Goal: Communication & Community: Answer question/provide support

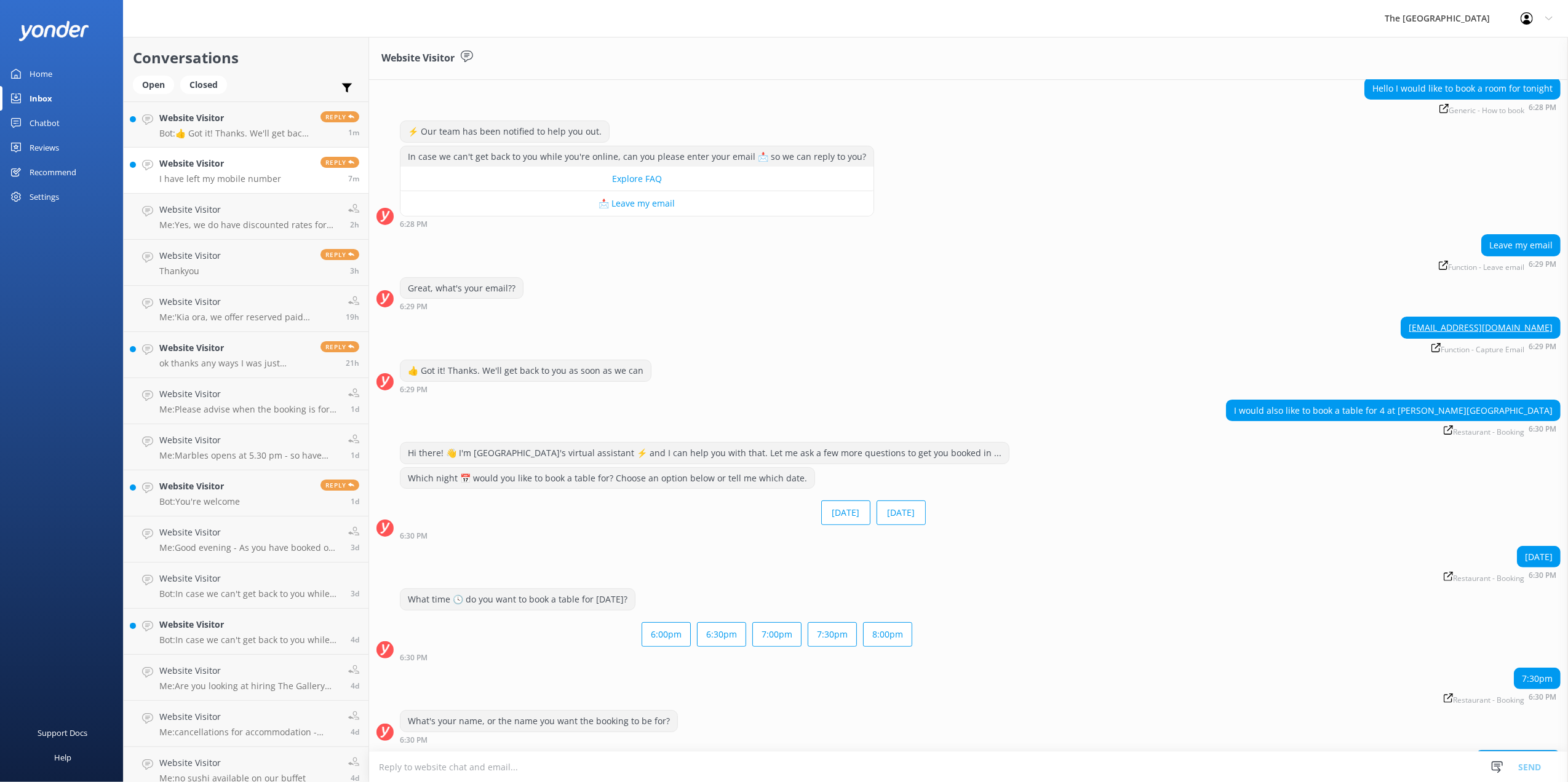
scroll to position [176, 0]
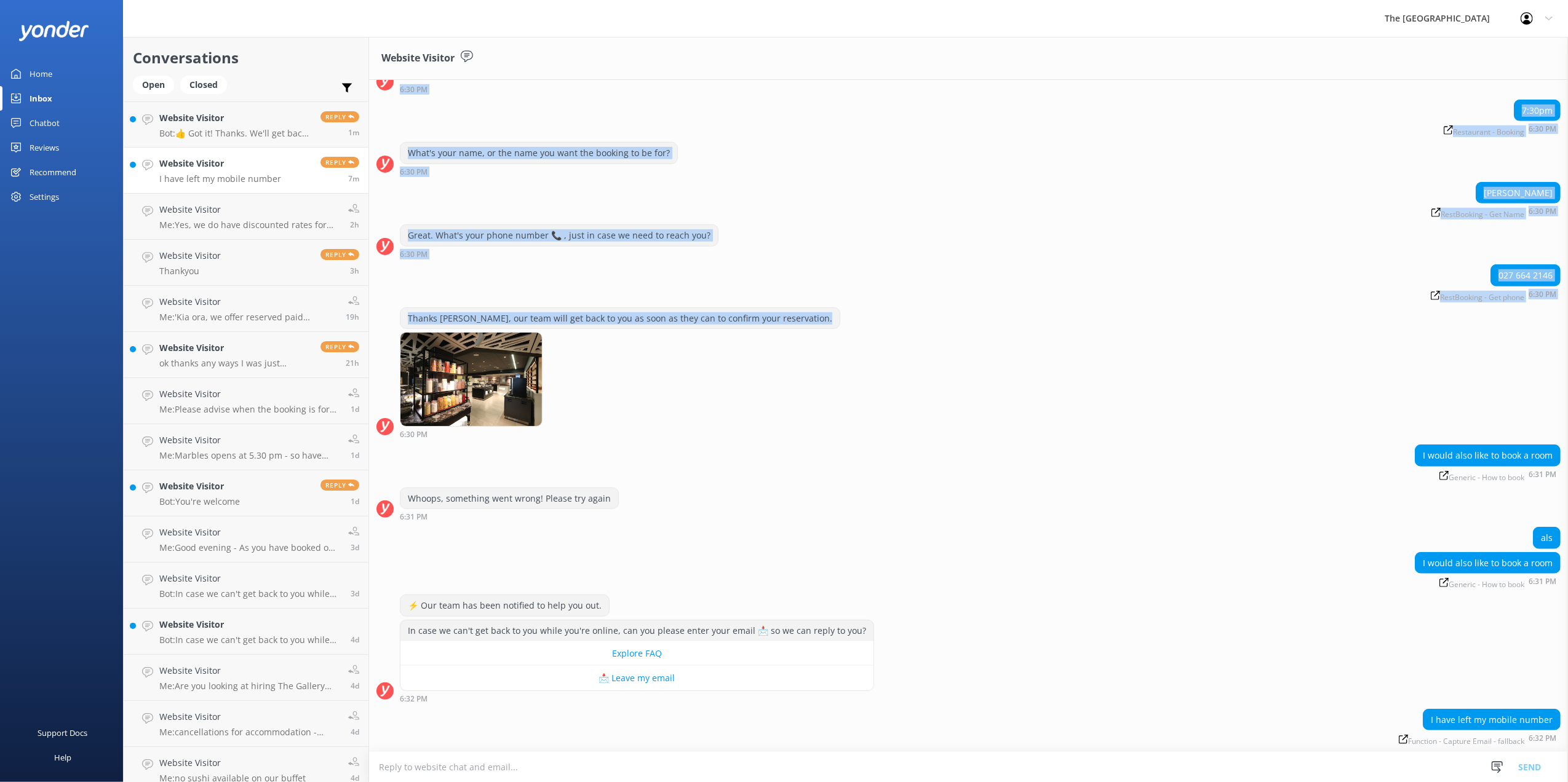
drag, startPoint x: 1544, startPoint y: 332, endPoint x: 1458, endPoint y: 329, distance: 86.1
click at [1458, 329] on div "[DATE] Hi 👋 Welcome to The [GEOGRAPHIC_DATA]. How can we help you [DATE]? 6:25 …" at bounding box center [968, 43] width 1199 height 1417
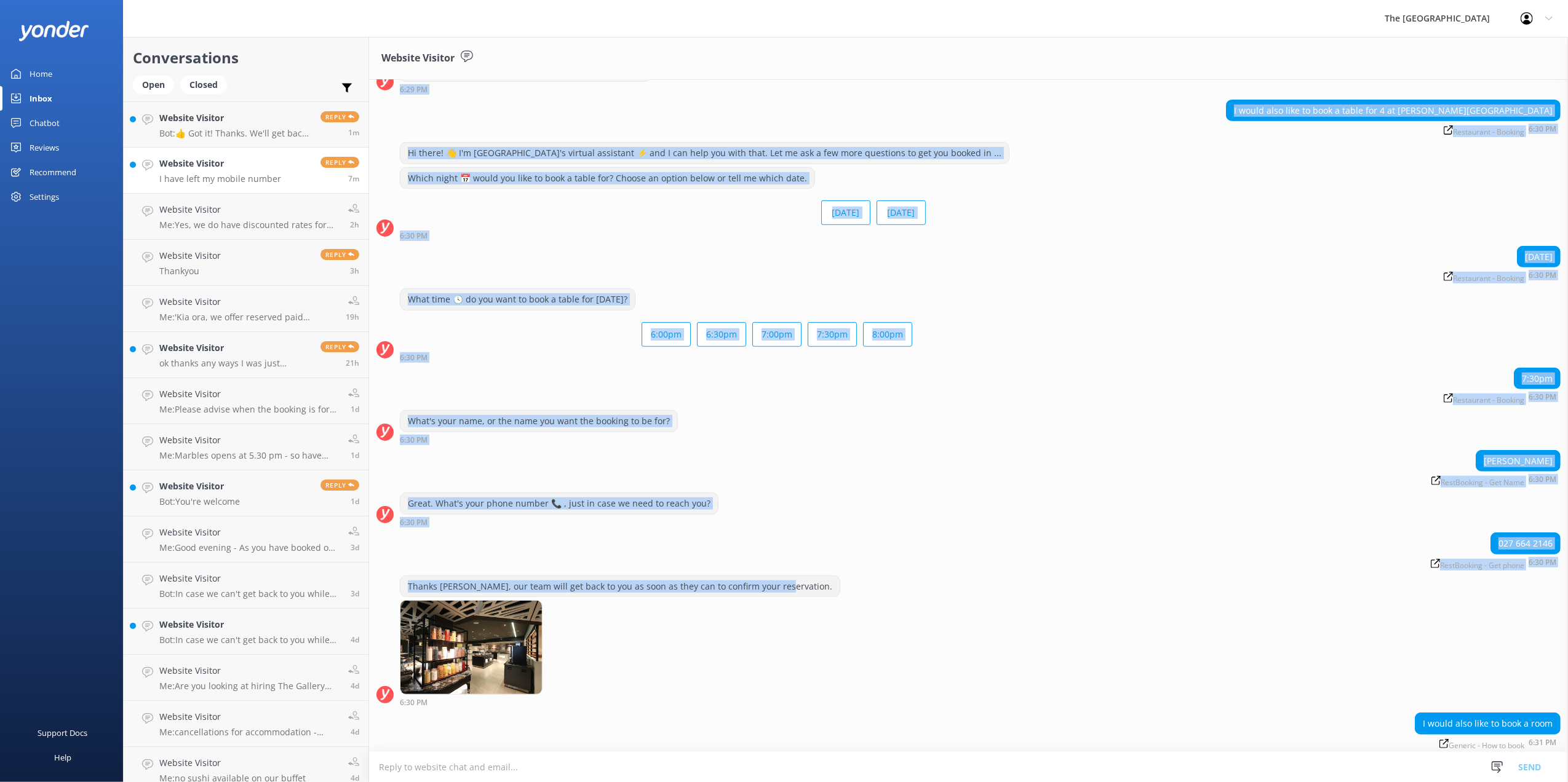
scroll to position [258, 0]
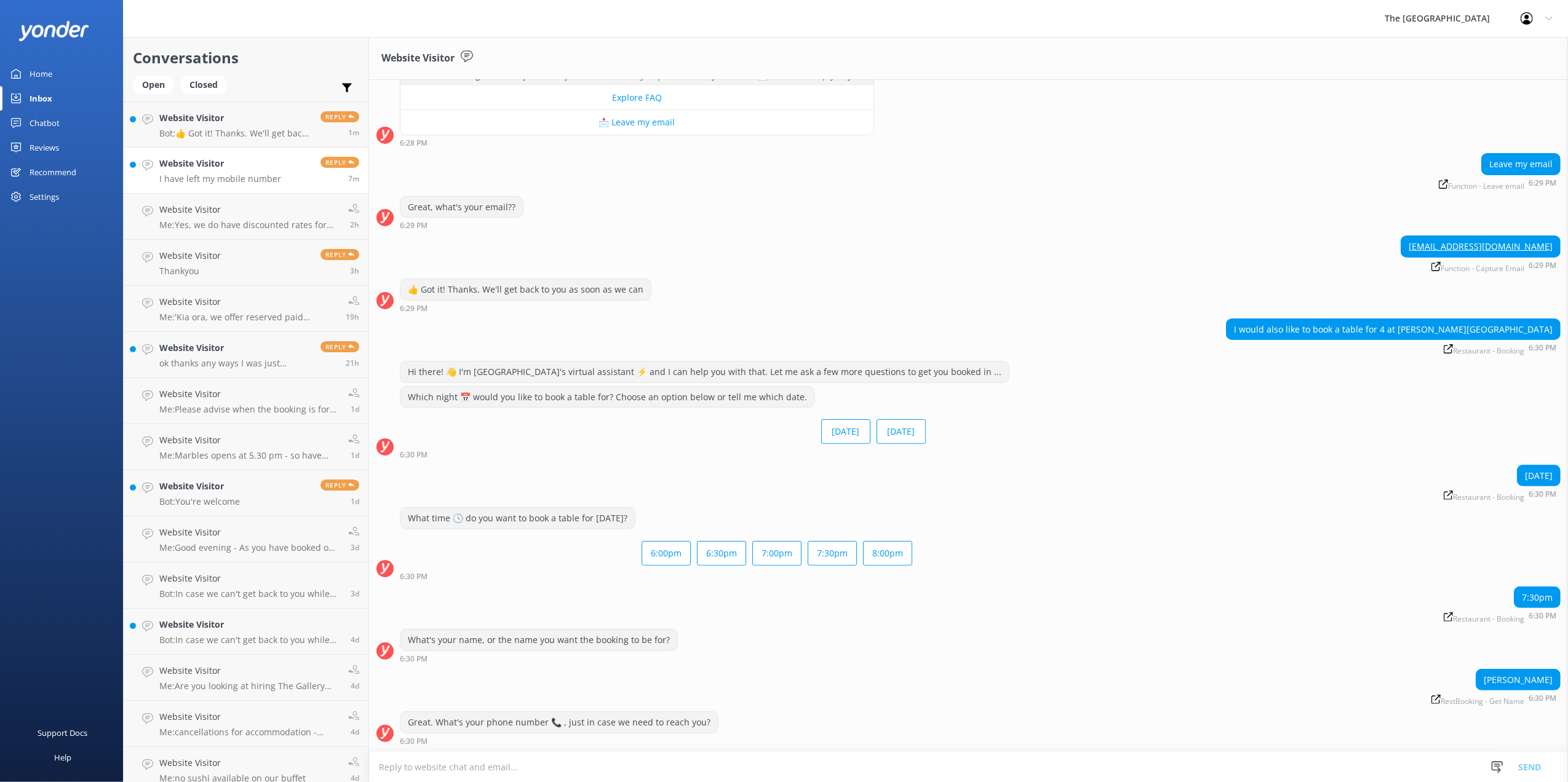
click at [1376, 242] on div "Panapa.charters@gmail.com Function - Capture Email 6:29 PM" at bounding box center [968, 253] width 1199 height 37
drag, startPoint x: 1398, startPoint y: 241, endPoint x: 1544, endPoint y: 241, distance: 146.0
click at [1544, 241] on div "Panapa.charters@gmail.com Function - Capture Email 6:29 PM" at bounding box center [968, 253] width 1199 height 37
copy link "Panapa.charters@gmail.com"
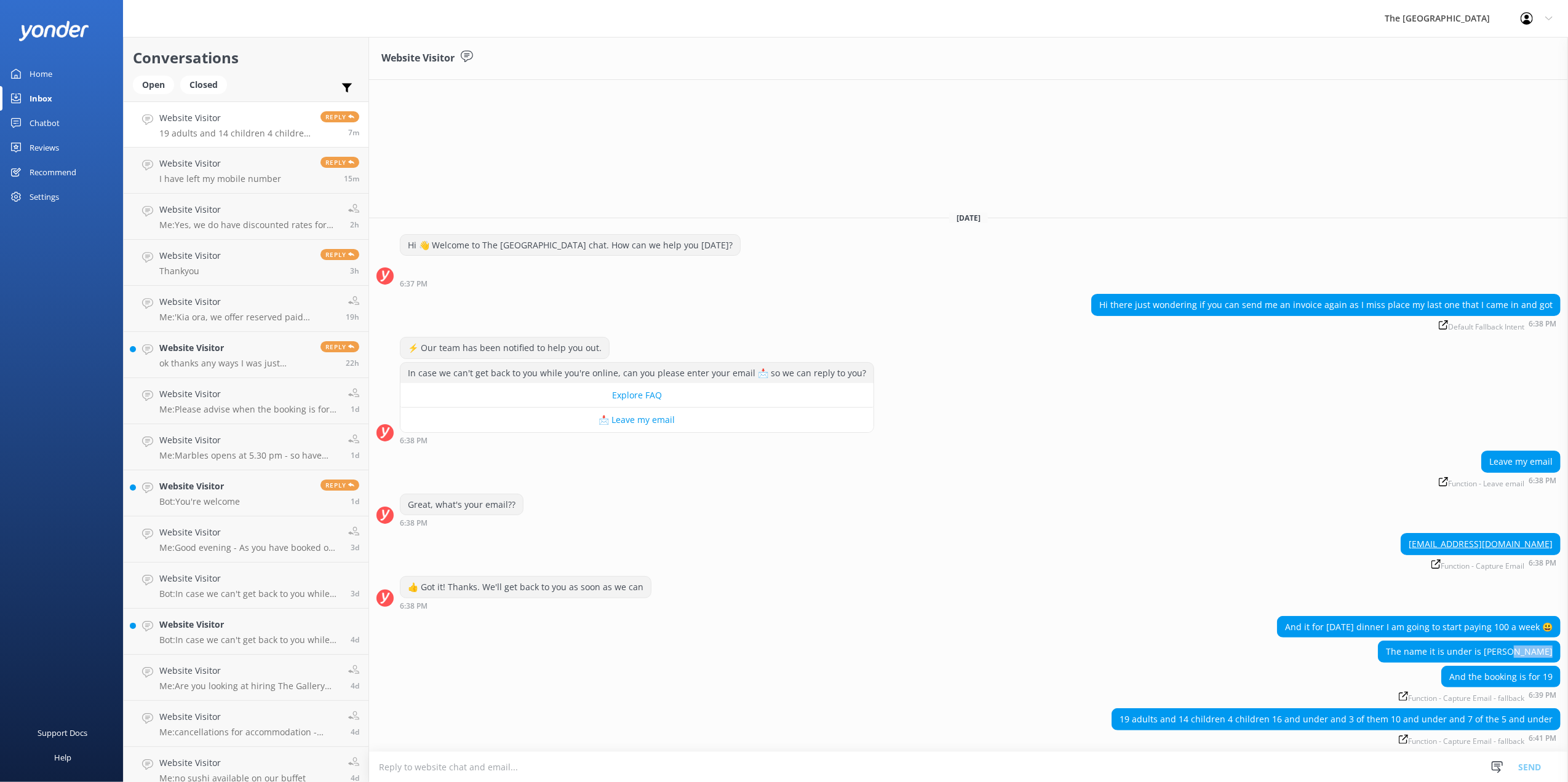
drag, startPoint x: 1553, startPoint y: 650, endPoint x: 1524, endPoint y: 653, distance: 29.2
click at [1524, 653] on div "The name it is under is Cyril roguski" at bounding box center [1469, 651] width 181 height 21
copy div "roguski"
click at [1044, 128] on div "Website Visitor Today Hi 👋 Welcome to The Devon Hotel chat. How can we help you…" at bounding box center [968, 409] width 1199 height 745
drag, startPoint x: 1555, startPoint y: 651, endPoint x: 1500, endPoint y: 652, distance: 55.0
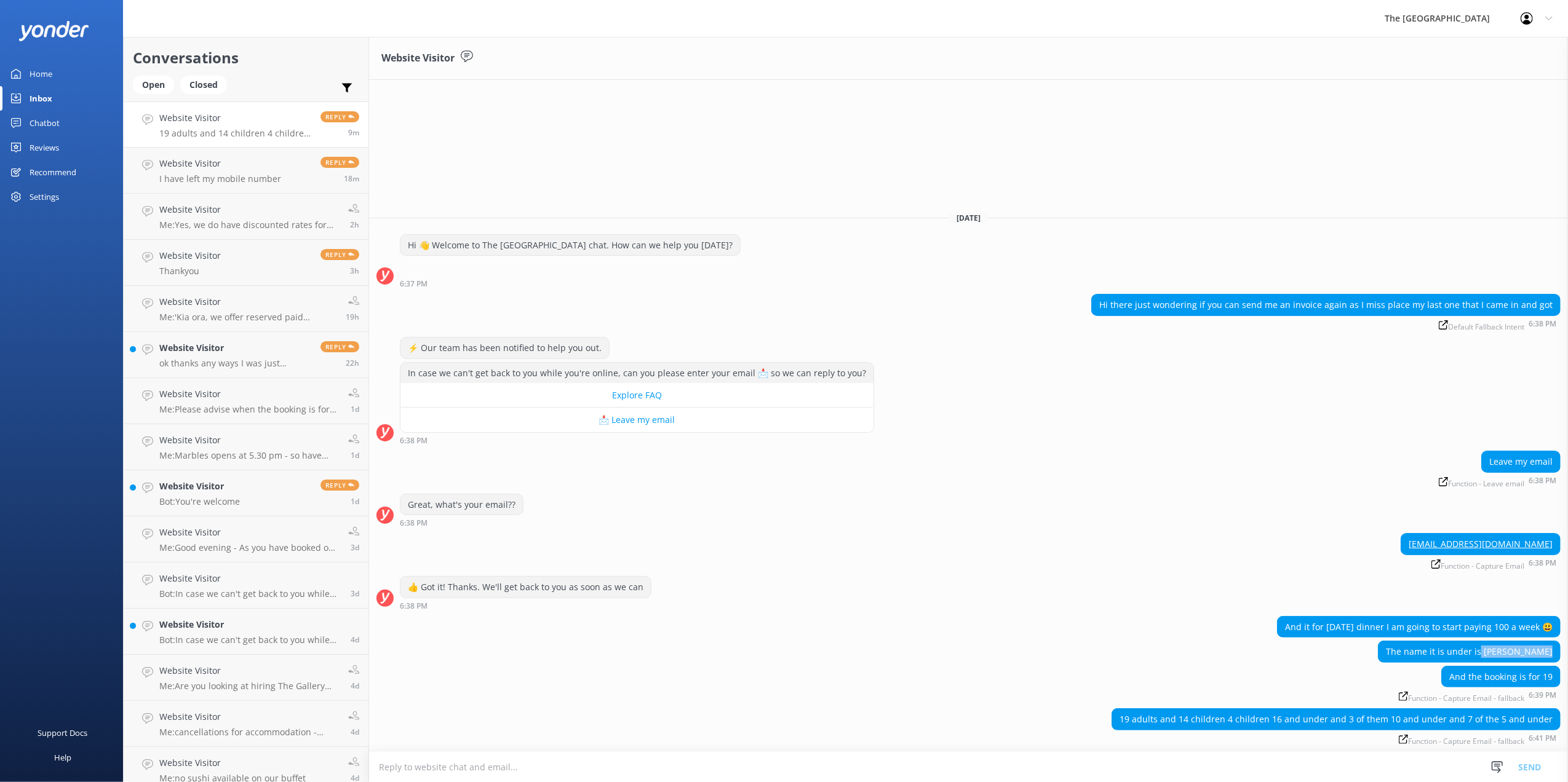
click at [1500, 652] on div "The name it is under is [PERSON_NAME]" at bounding box center [1469, 651] width 181 height 21
drag, startPoint x: 1500, startPoint y: 652, endPoint x: 1365, endPoint y: 716, distance: 149.4
click at [1395, 712] on div "19 adults and 14 children 4 children 16 and under and 3 of them 10 and under an…" at bounding box center [1336, 719] width 448 height 21
drag, startPoint x: 1130, startPoint y: 721, endPoint x: 1571, endPoint y: 717, distance: 441.0
click at [1567, 717] on html "The Devon Hotel Profile Settings Logout Home Inbox Chatbot Content Pop-up messa…" at bounding box center [784, 391] width 1568 height 782
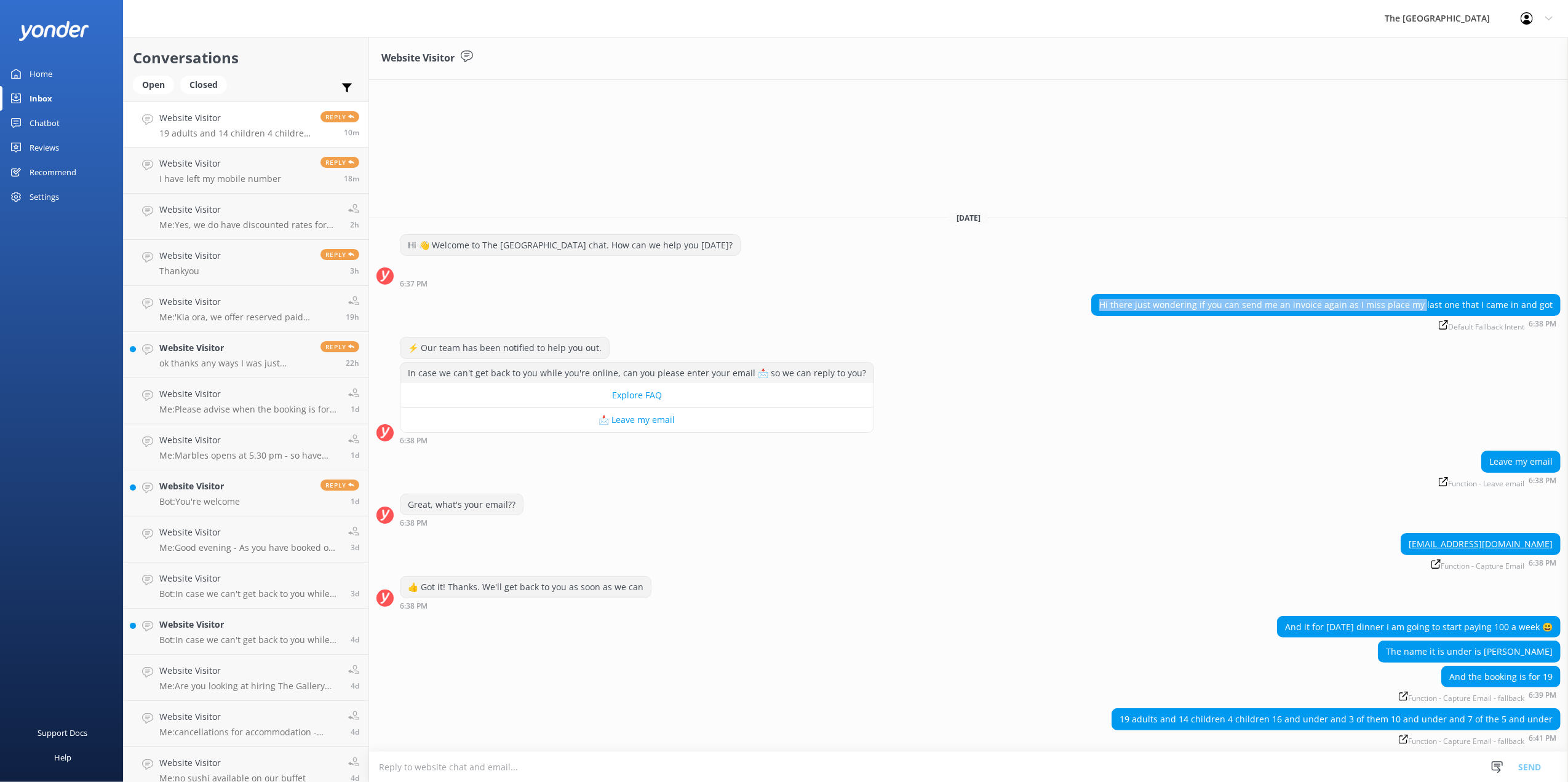
drag, startPoint x: 1432, startPoint y: 305, endPoint x: 1112, endPoint y: 281, distance: 320.9
click at [1112, 281] on div "Today Hi 👋 Welcome to The Devon Hotel chat. How can we help you today? 6:37 PM …" at bounding box center [968, 477] width 1199 height 550
drag, startPoint x: 1112, startPoint y: 281, endPoint x: 1137, endPoint y: 359, distance: 81.9
click at [1137, 359] on div "⚡ Our team has been notified to help you out." at bounding box center [968, 349] width 1199 height 25
drag, startPoint x: 1554, startPoint y: 540, endPoint x: 1460, endPoint y: 545, distance: 94.1
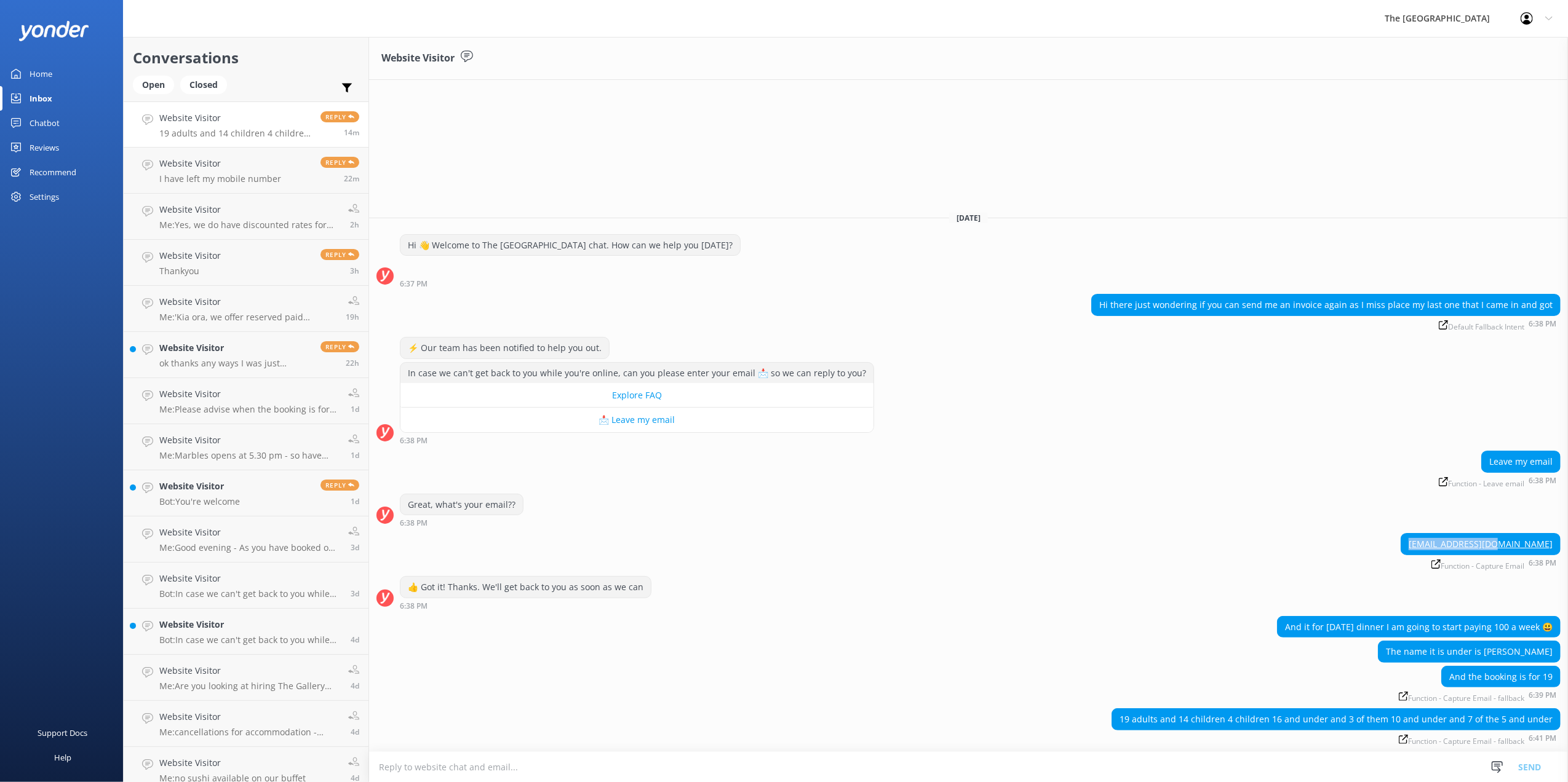
click at [1460, 545] on div "[EMAIL_ADDRESS][DOMAIN_NAME]" at bounding box center [1481, 544] width 159 height 21
copy link "[EMAIL_ADDRESS][DOMAIN_NAME]"
click at [739, 763] on textarea at bounding box center [968, 767] width 1199 height 30
type textarea "W"
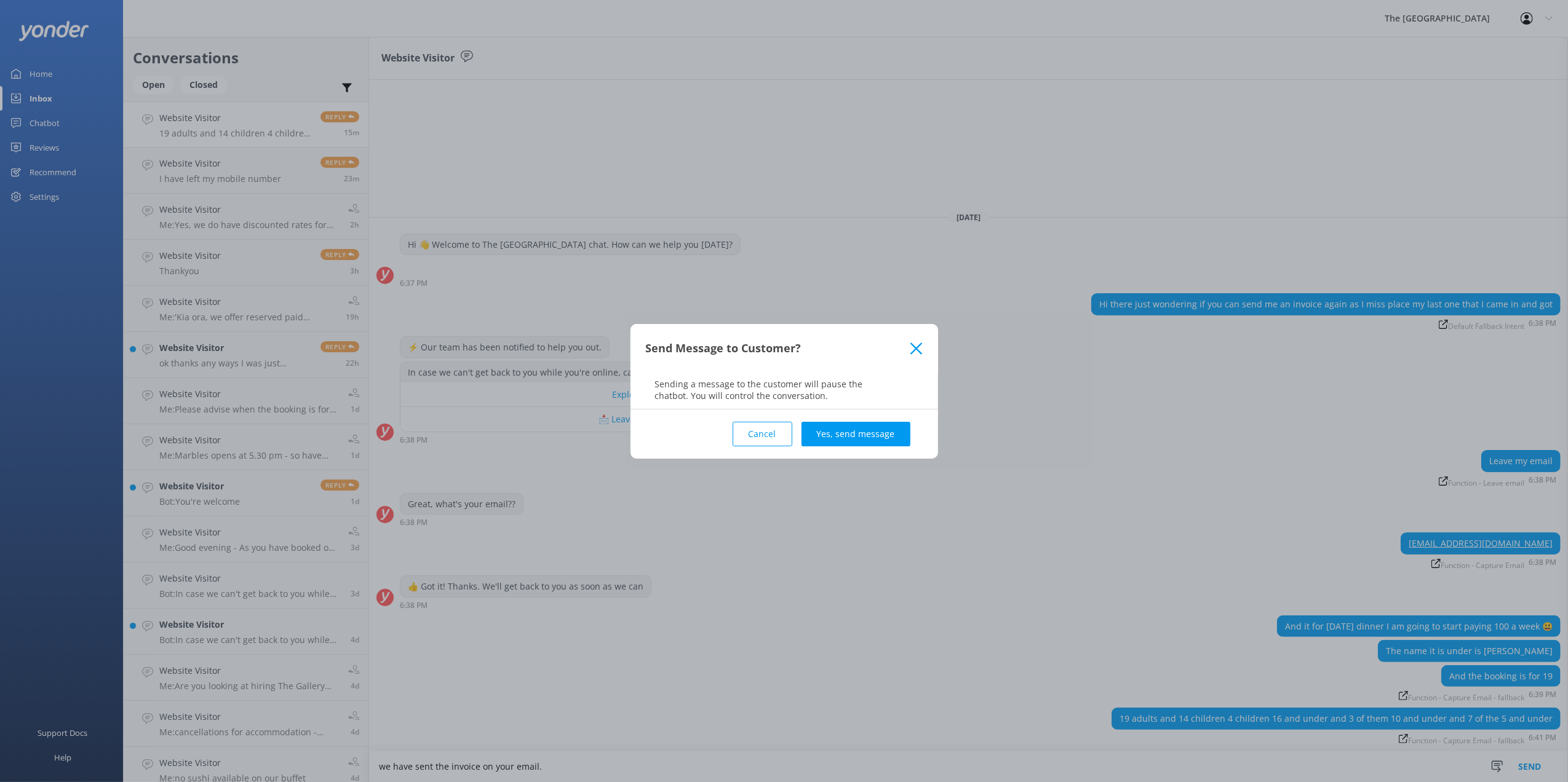
type textarea "we have sent the invoice on your email."
click at [908, 352] on div "Send Message to Customer?" at bounding box center [778, 348] width 265 height 20
click at [918, 343] on icon at bounding box center [916, 349] width 12 height 12
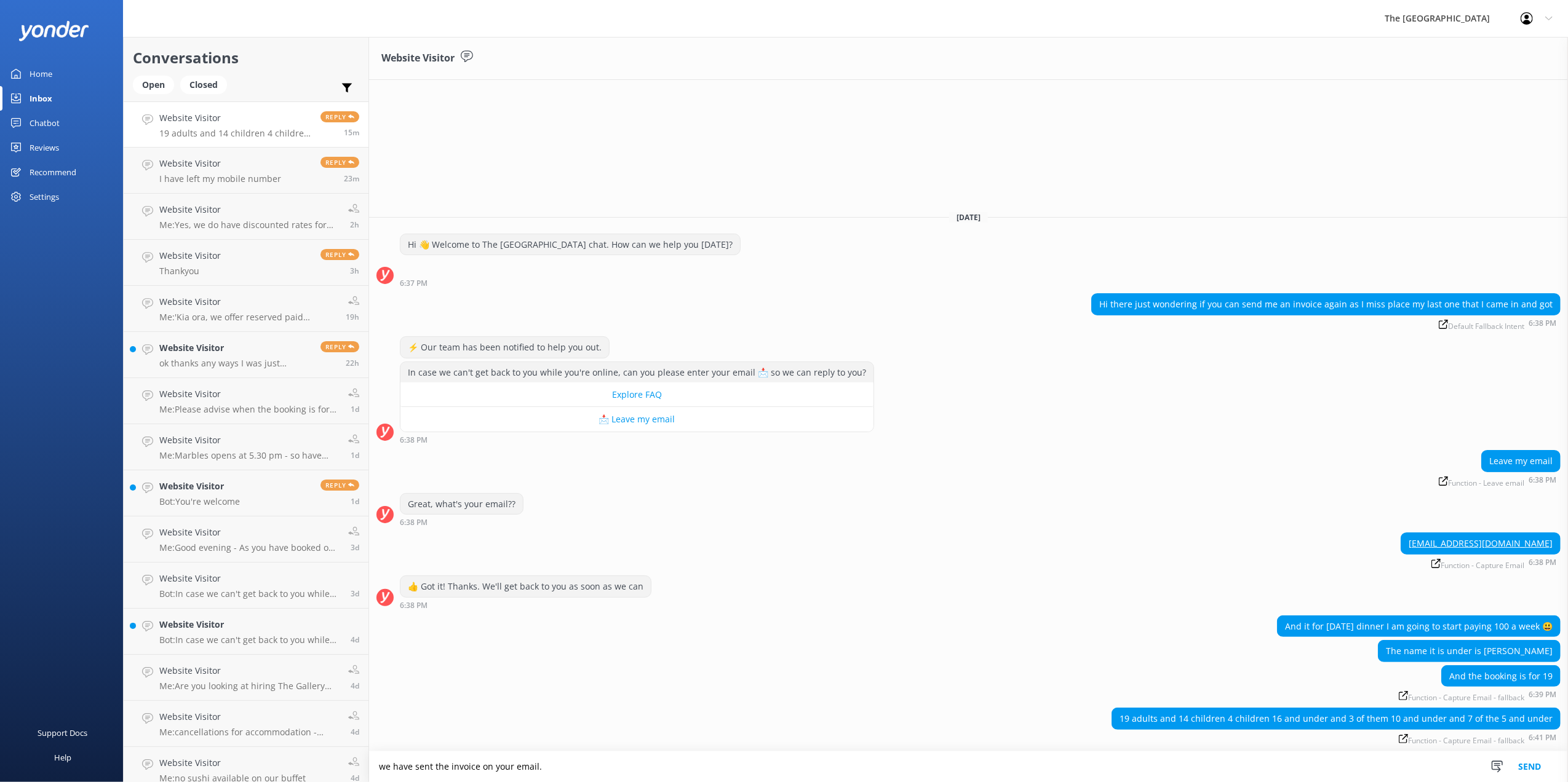
click at [1533, 770] on button "Send" at bounding box center [1529, 767] width 46 height 31
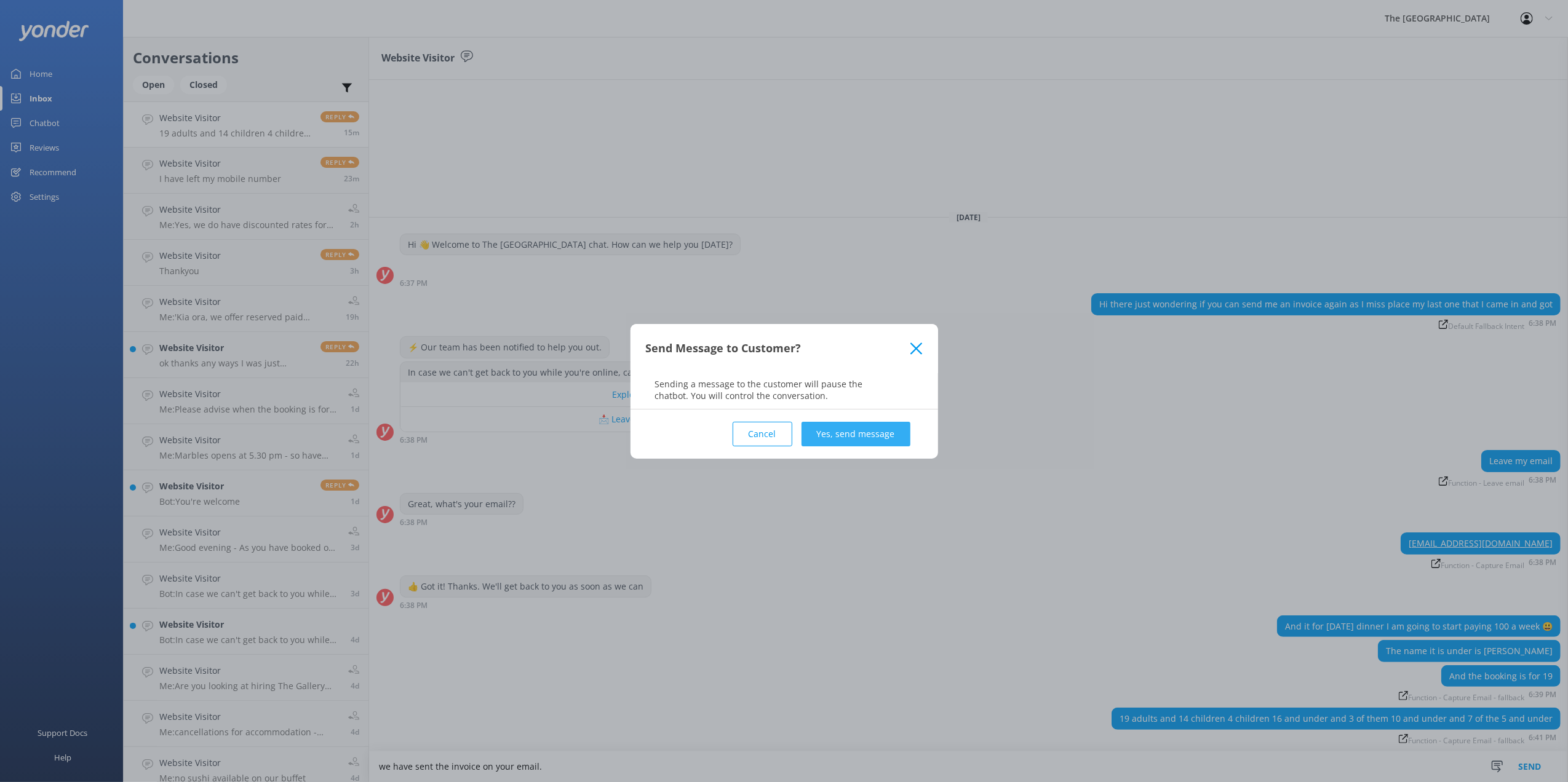
click at [844, 436] on button "Yes, send message" at bounding box center [856, 434] width 109 height 25
